Goal: Task Accomplishment & Management: Complete application form

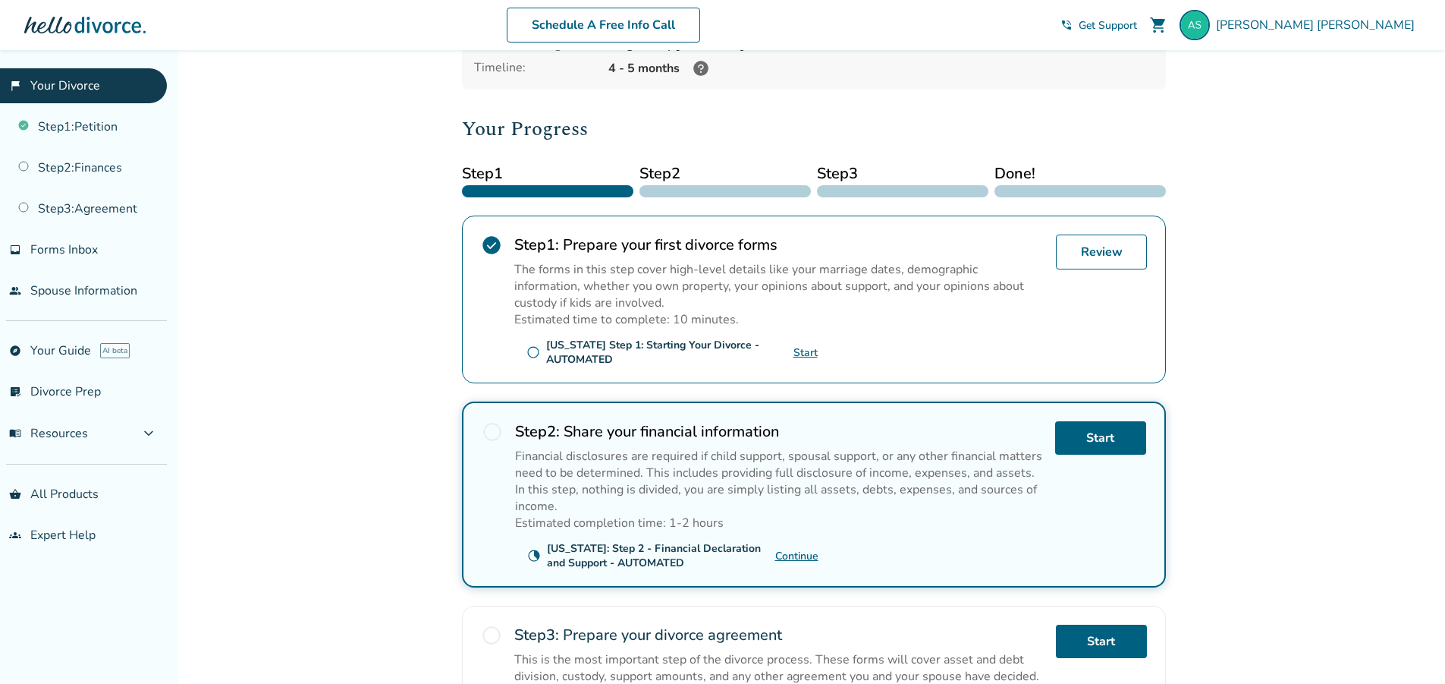
scroll to position [303, 0]
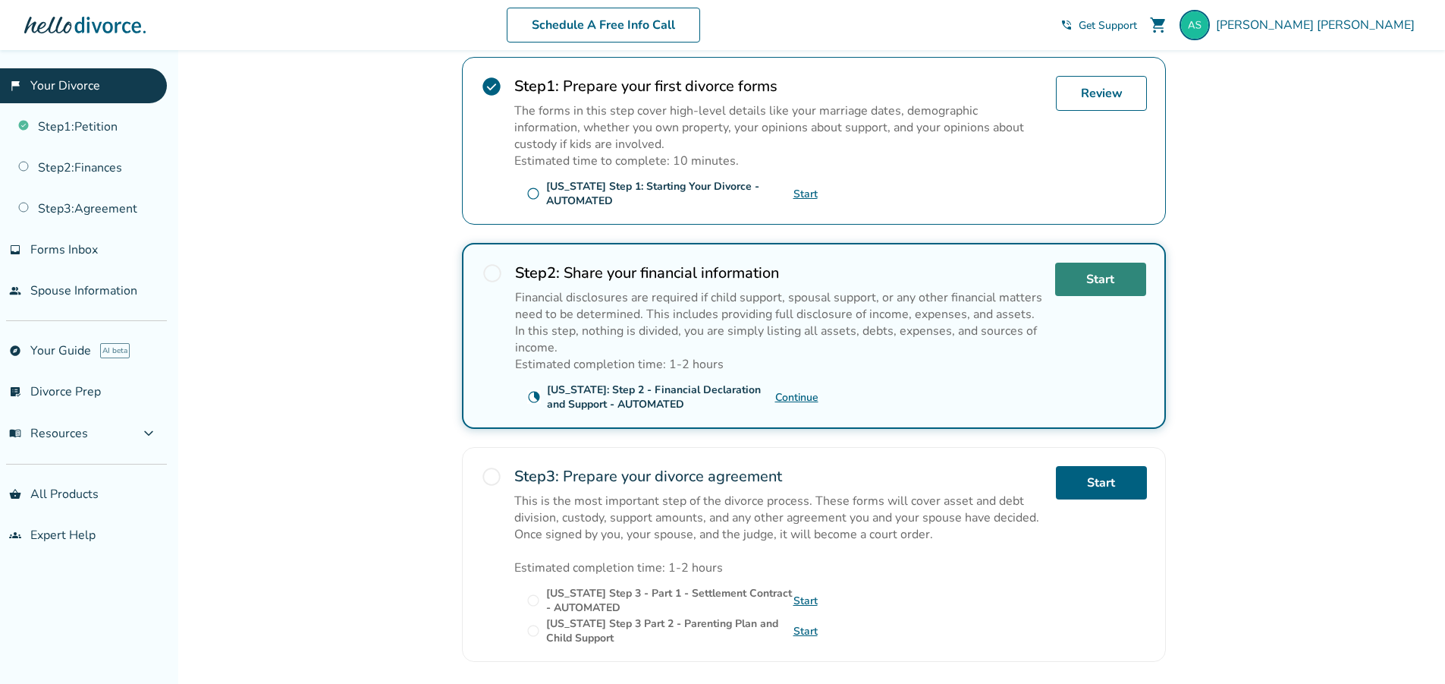
click at [1116, 284] on link "Start" at bounding box center [1100, 278] width 91 height 33
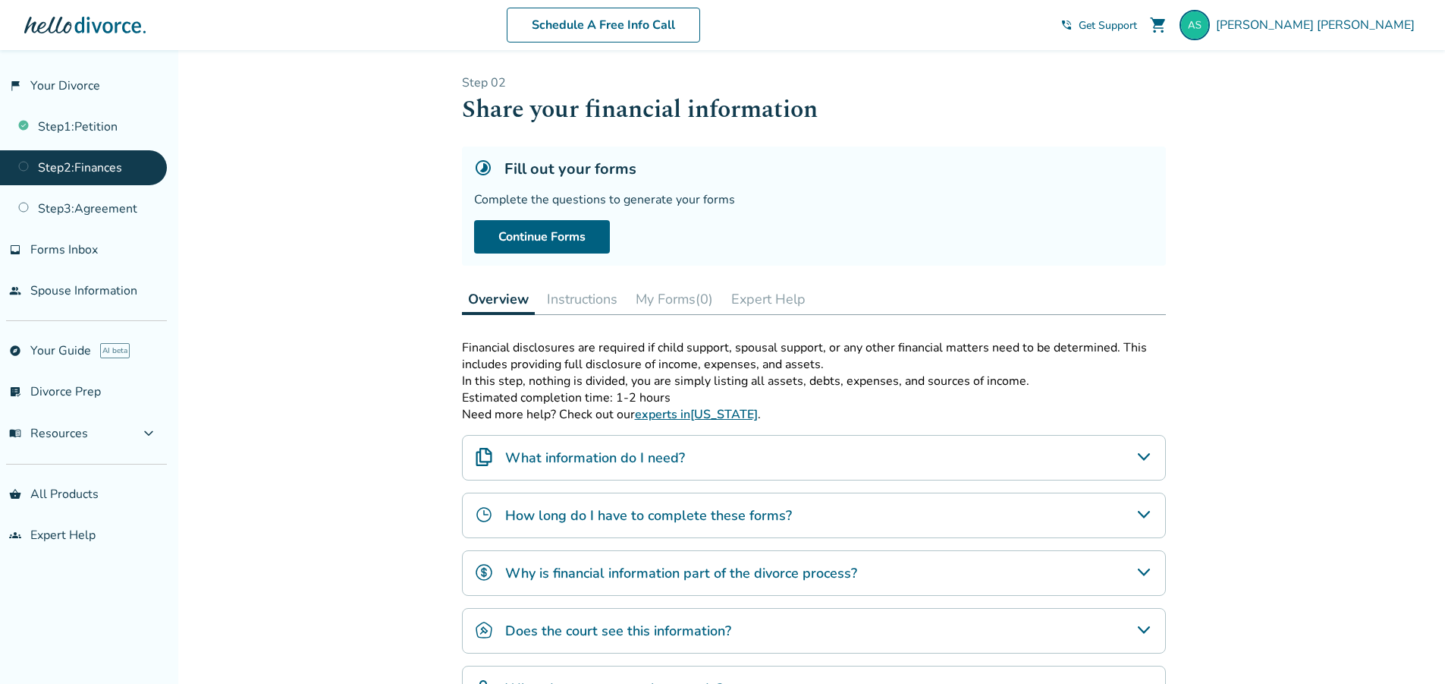
click at [112, 164] on link "Step 2 : Finances" at bounding box center [83, 167] width 167 height 35
click at [537, 244] on link "Continue Forms" at bounding box center [542, 236] width 136 height 33
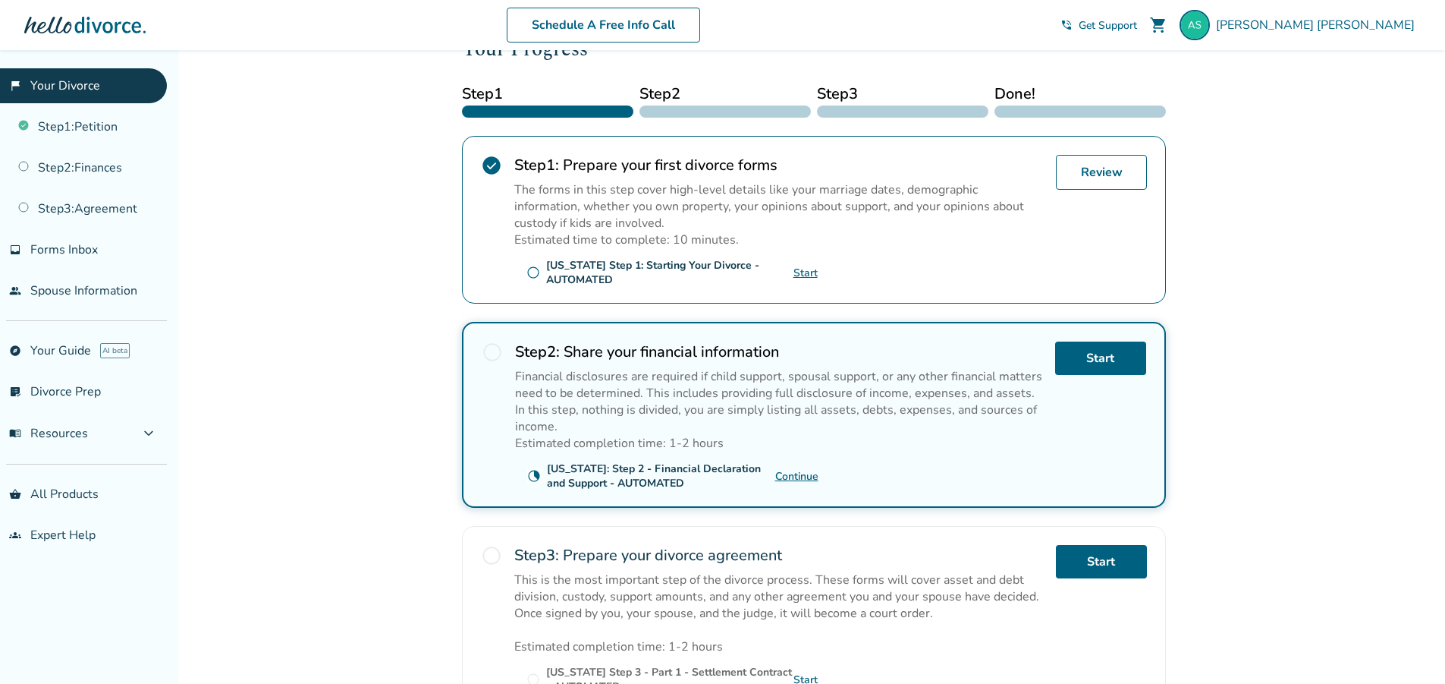
scroll to position [228, 0]
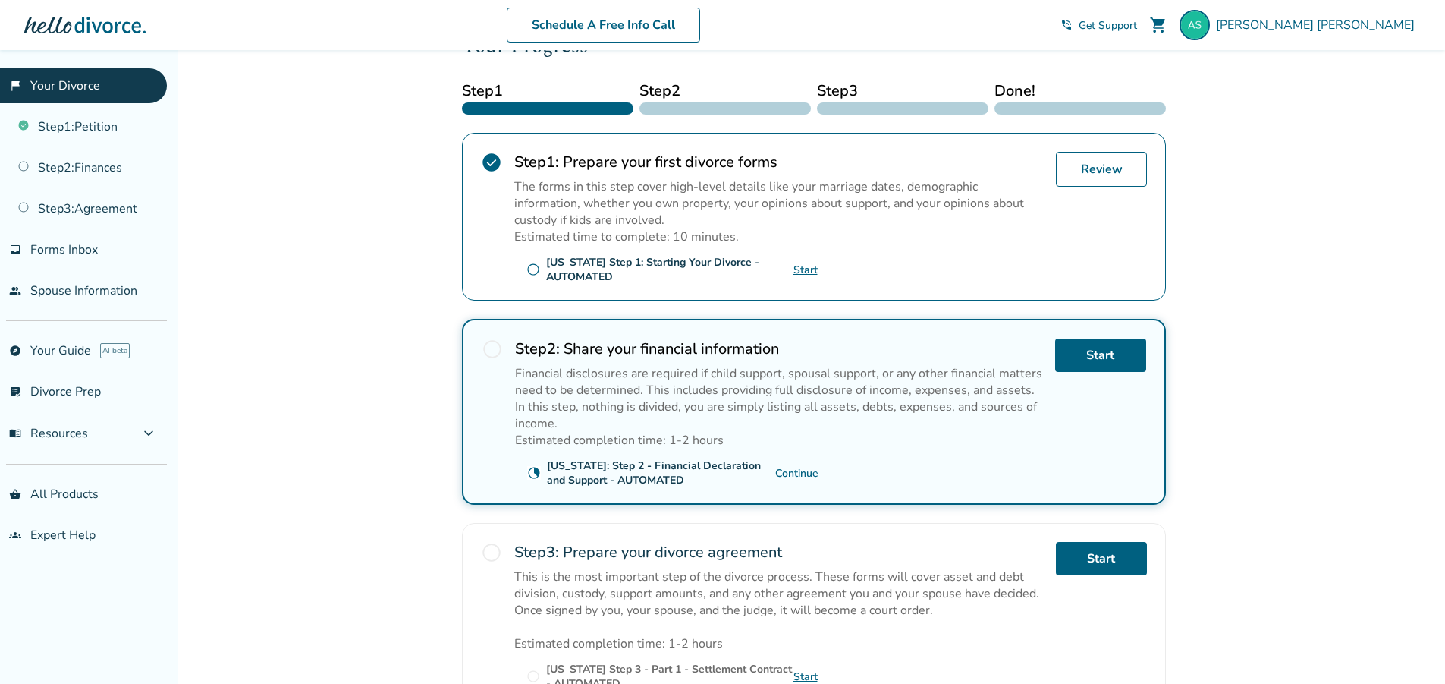
click at [800, 475] on link "Continue" at bounding box center [796, 473] width 43 height 14
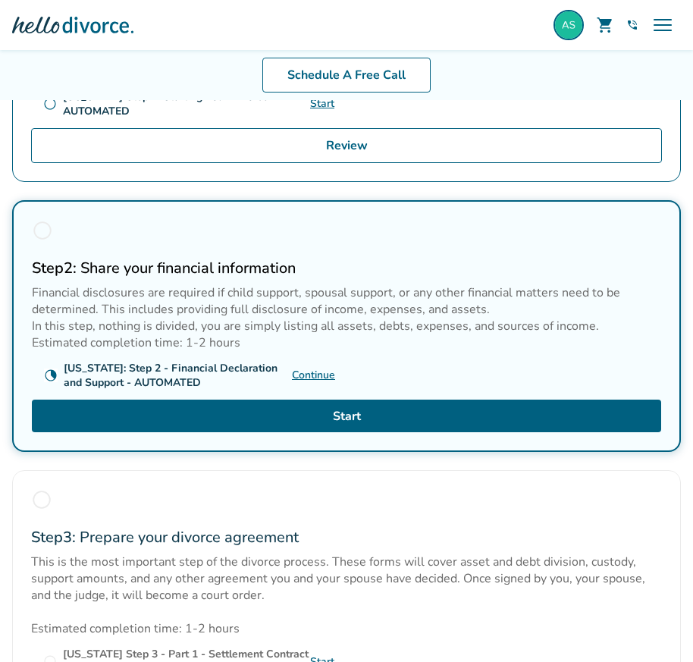
scroll to position [449, 0]
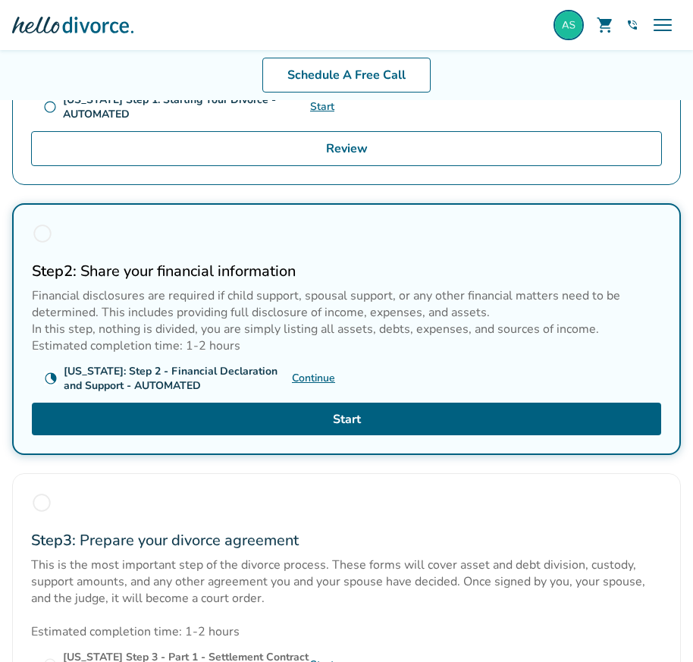
click at [315, 373] on link "Continue" at bounding box center [313, 378] width 43 height 14
